Goal: Task Accomplishment & Management: Use online tool/utility

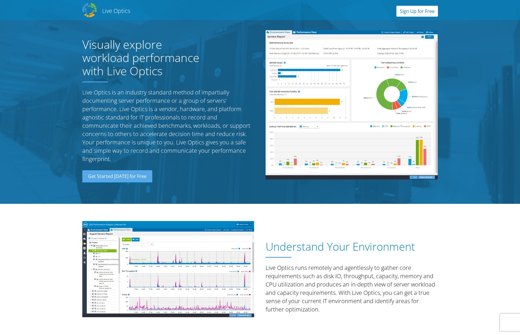
click at [408, 15] on link "Sign Up for Free" at bounding box center [417, 11] width 42 height 11
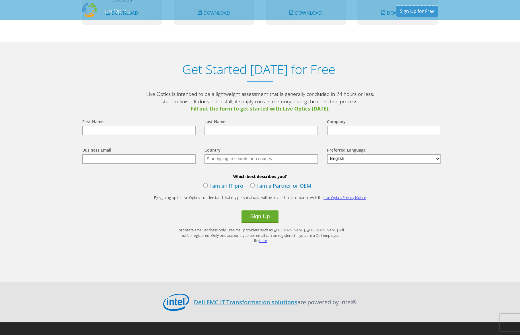
scroll to position [598, 0]
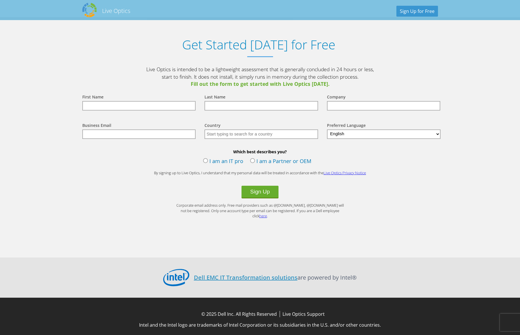
click at [234, 161] on label "I am an IT pro" at bounding box center [223, 161] width 40 height 9
click at [0, 0] on input "I am an IT pro" at bounding box center [0, 0] width 0 height 0
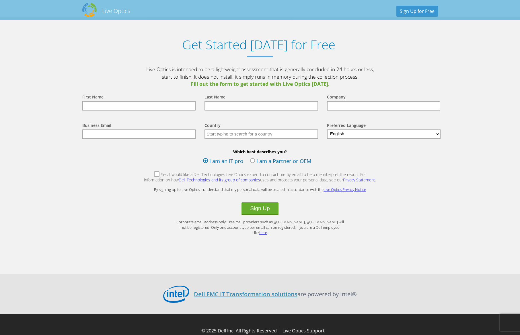
click at [128, 99] on div "First Name" at bounding box center [137, 96] width 111 height 7
click at [129, 106] on input "text" at bounding box center [139, 105] width 114 height 9
type input "Tal"
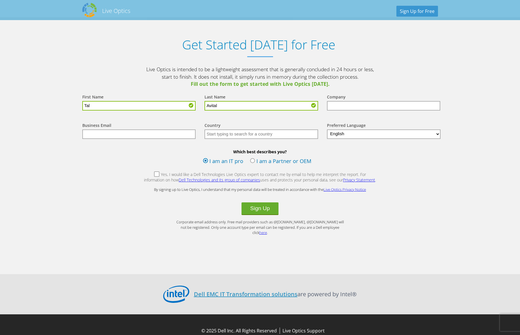
type input "Avital"
type input "TeraSky"
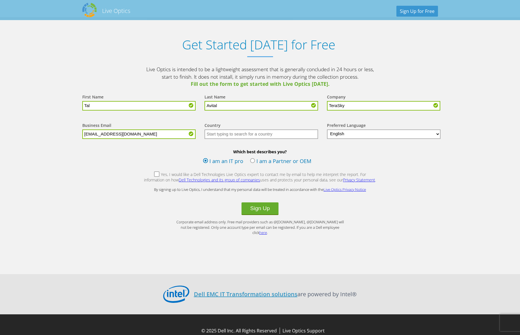
type input "[EMAIL_ADDRESS][DOMAIN_NAME]"
type input "Israel"
click at [258, 214] on button "Sign Up" at bounding box center [259, 208] width 37 height 13
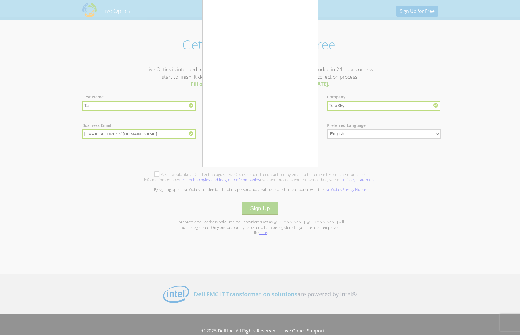
click at [279, 193] on div at bounding box center [260, 167] width 520 height 335
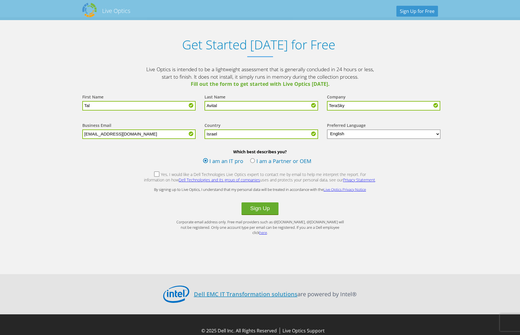
click at [253, 162] on label "I am a Partner or OEM" at bounding box center [280, 161] width 61 height 9
click at [0, 0] on input "I am a Partner or OEM" at bounding box center [0, 0] width 0 height 0
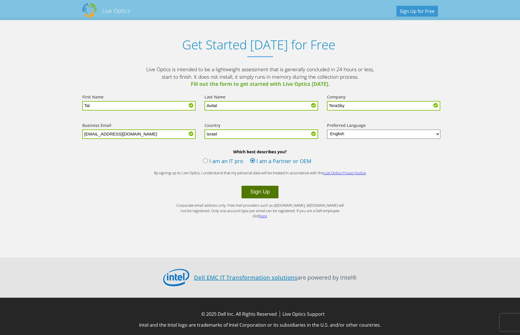
click at [264, 189] on button "Sign Up" at bounding box center [259, 192] width 37 height 13
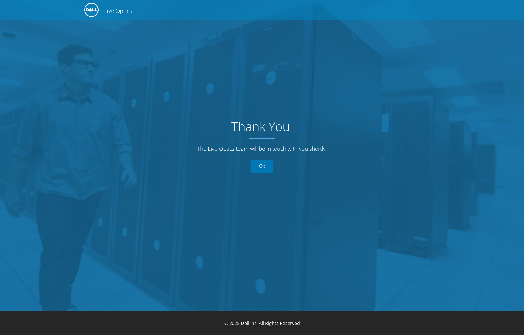
click at [265, 164] on link "Ok" at bounding box center [262, 165] width 23 height 13
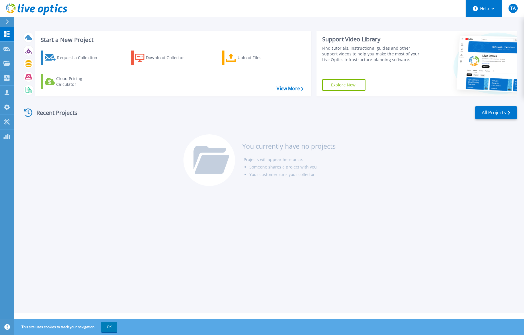
click at [488, 10] on button "Help" at bounding box center [484, 8] width 36 height 17
click at [323, 200] on div "Start a New Project Request a Collection Download Collector Upload Files Cloud …" at bounding box center [269, 156] width 510 height 313
click at [26, 80] on p "Collectors" at bounding box center [24, 78] width 19 height 15
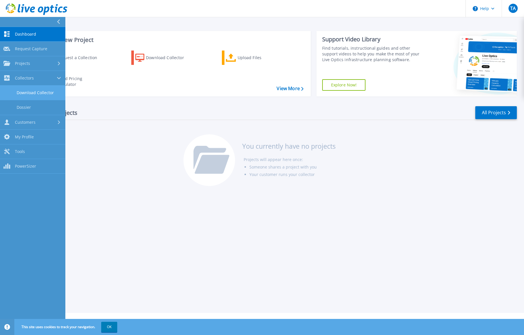
click at [44, 93] on link "Download Collector" at bounding box center [32, 92] width 65 height 15
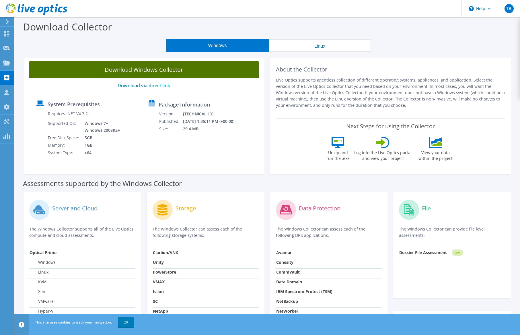
click at [174, 72] on link "Download Windows Collector" at bounding box center [143, 69] width 229 height 17
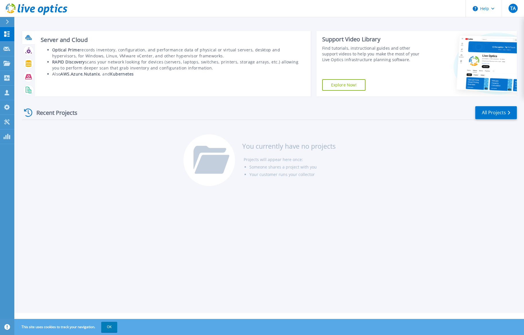
click at [30, 40] on icon at bounding box center [28, 37] width 7 height 7
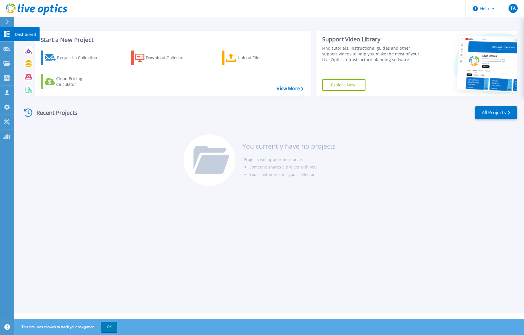
click at [4, 36] on icon at bounding box center [6, 33] width 7 height 5
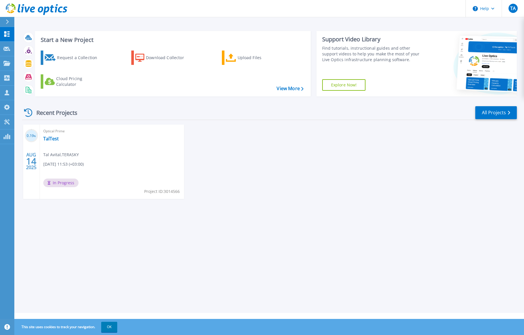
click at [105, 168] on div "Optical Prime TalTest Tal Avital , TERASKY [DATE] 11:53 (+03:00) In Progress Pr…" at bounding box center [112, 161] width 144 height 74
click at [68, 151] on div "Optical Prime TalTest Tal Avital , TERASKY [DATE] 11:53 (+03:00) In Progress Pr…" at bounding box center [112, 161] width 144 height 74
click at [54, 139] on link "TalTest" at bounding box center [50, 139] width 15 height 6
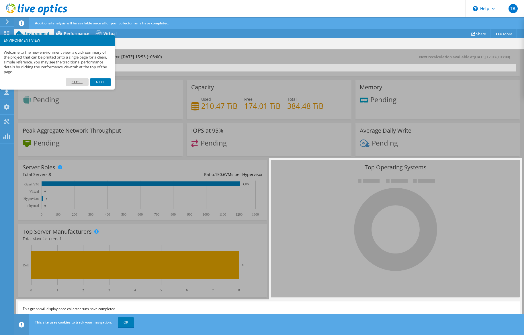
click at [83, 81] on link "Close" at bounding box center [77, 81] width 23 height 7
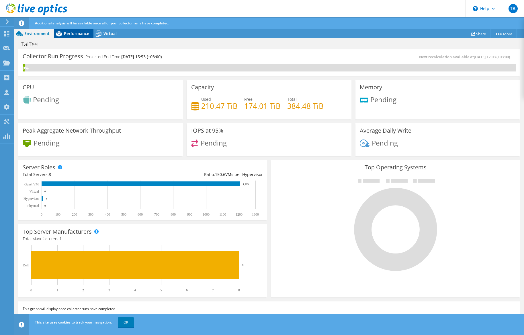
click at [77, 32] on span "Performance" at bounding box center [76, 33] width 25 height 5
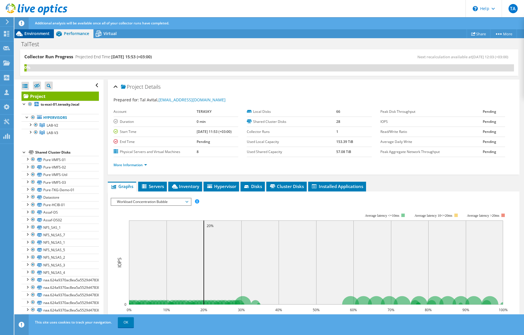
click at [40, 33] on span "Environment" at bounding box center [36, 33] width 25 height 5
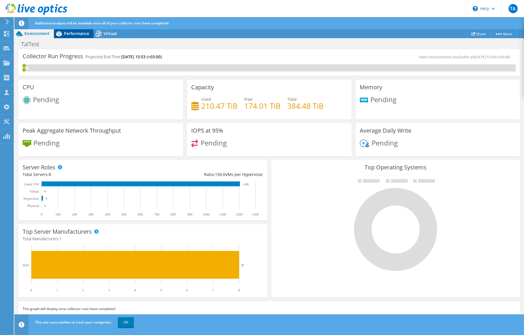
click at [72, 32] on span "Performance" at bounding box center [76, 33] width 25 height 5
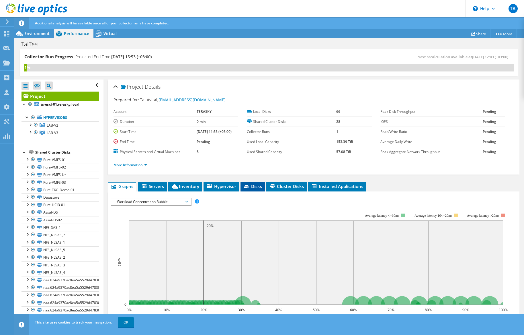
click at [251, 185] on span "Disks" at bounding box center [252, 186] width 19 height 6
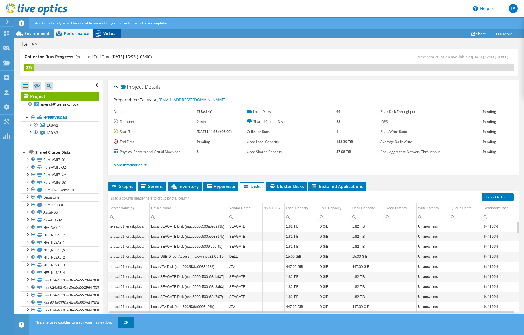
click at [114, 34] on span "Virtual" at bounding box center [110, 33] width 13 height 5
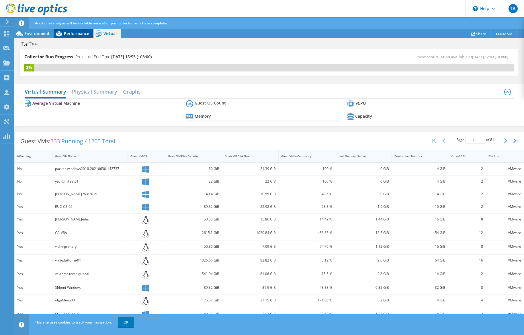
click at [76, 34] on span "Performance" at bounding box center [76, 33] width 25 height 5
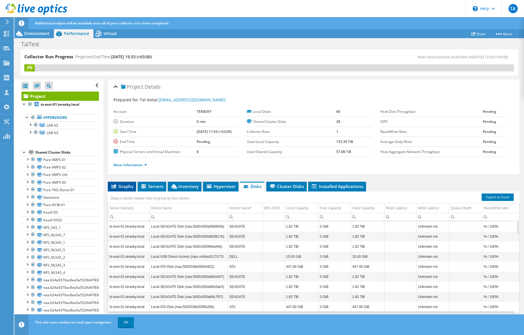
click at [127, 187] on span "Graphs" at bounding box center [122, 186] width 23 height 6
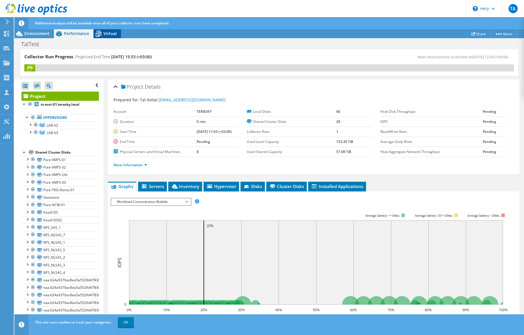
click at [104, 34] on span "Virtual" at bounding box center [110, 33] width 13 height 5
